Goal: Task Accomplishment & Management: Manage account settings

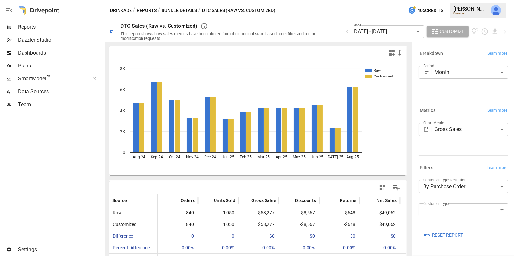
click at [34, 91] on span "Data Sources" at bounding box center [60, 92] width 85 height 8
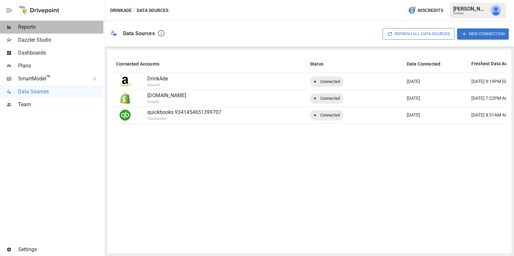
click at [53, 26] on span "Reports" at bounding box center [60, 27] width 85 height 8
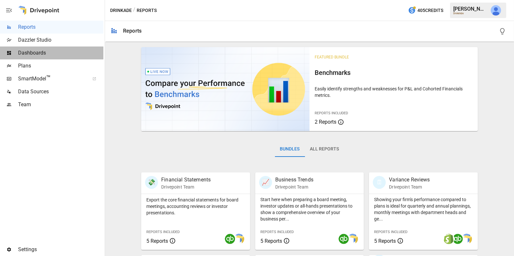
click at [50, 54] on span "Dashboards" at bounding box center [60, 53] width 85 height 8
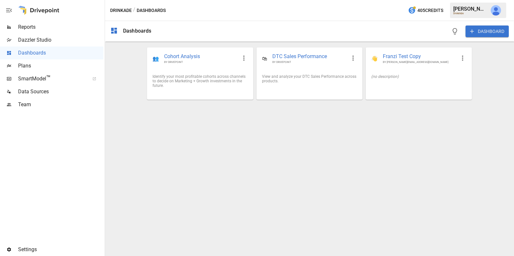
click at [489, 32] on button "DASHBOARD" at bounding box center [487, 32] width 43 height 12
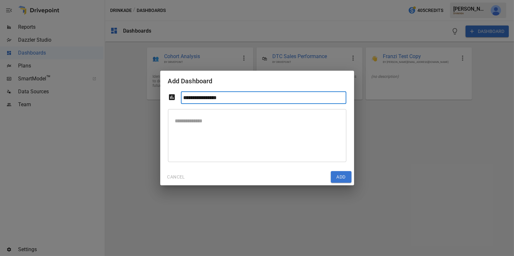
type input "**********"
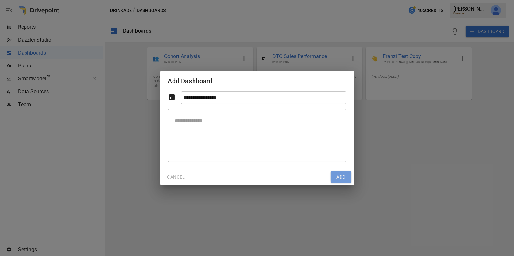
click at [339, 175] on button "Add" at bounding box center [341, 177] width 21 height 12
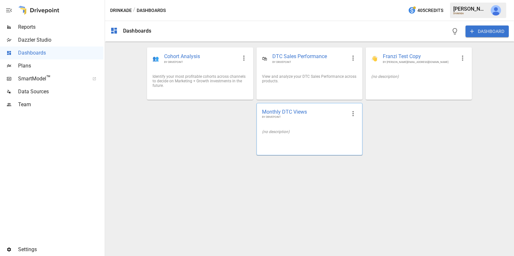
click at [351, 113] on icon "button" at bounding box center [353, 114] width 8 height 8
click at [356, 129] on li "Edit" at bounding box center [363, 128] width 32 height 13
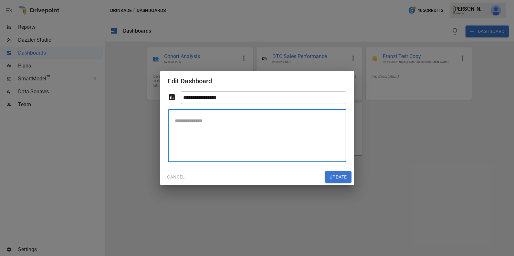
click at [237, 131] on textarea at bounding box center [257, 136] width 169 height 42
type textarea "*"
type textarea "**********"
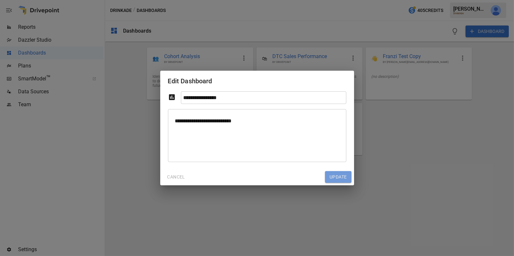
click at [338, 178] on button "Update" at bounding box center [338, 177] width 26 height 12
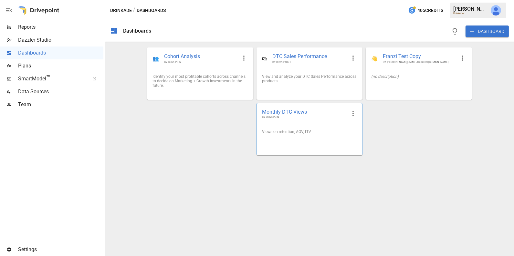
click at [281, 139] on div "Views on retention, AOV, LTV" at bounding box center [309, 131] width 105 height 15
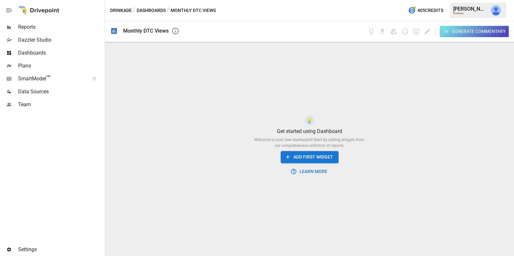
click at [296, 157] on button "ADD FIRST WIDGET" at bounding box center [310, 157] width 58 height 12
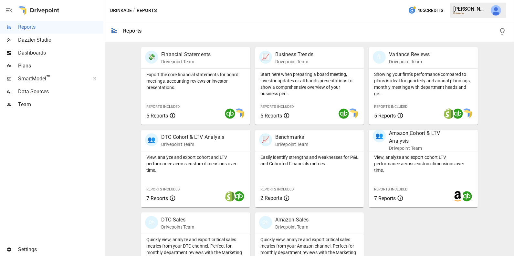
scroll to position [149, 0]
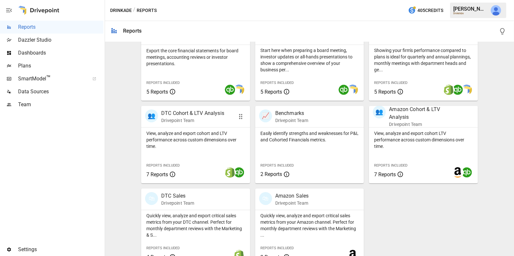
click at [209, 148] on p "View, analyze and export cohort and LTV performance across custom dimensions ov…" at bounding box center [195, 139] width 99 height 19
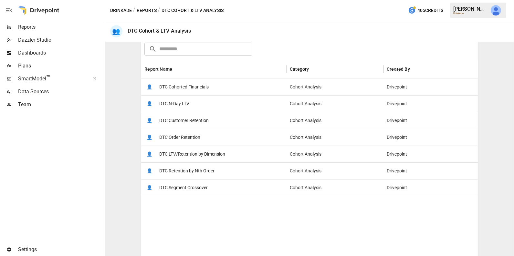
scroll to position [122, 0]
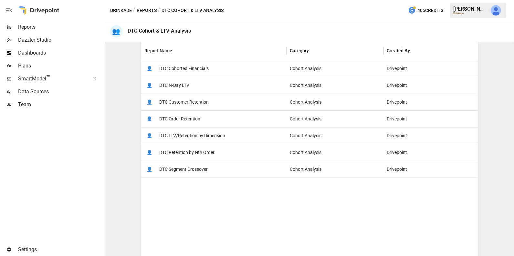
click at [200, 104] on span "DTC Customer Retention" at bounding box center [183, 102] width 49 height 16
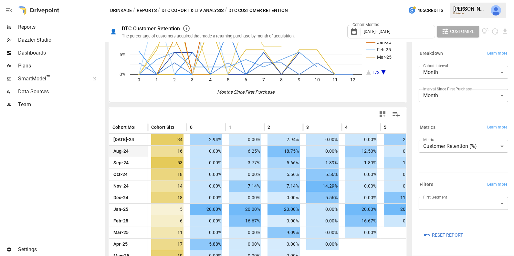
scroll to position [105, 0]
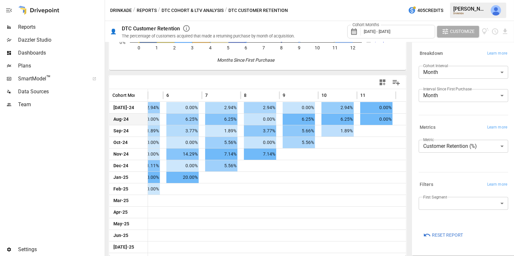
scroll to position [0, 219]
